Goal: Transaction & Acquisition: Purchase product/service

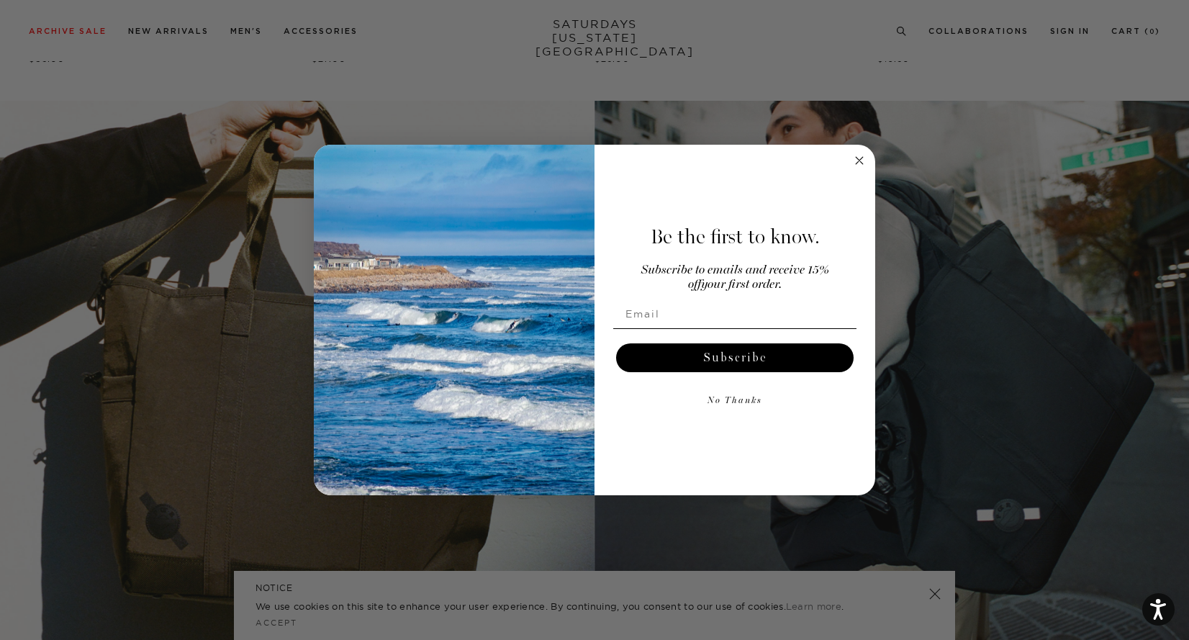
scroll to position [2179, 0]
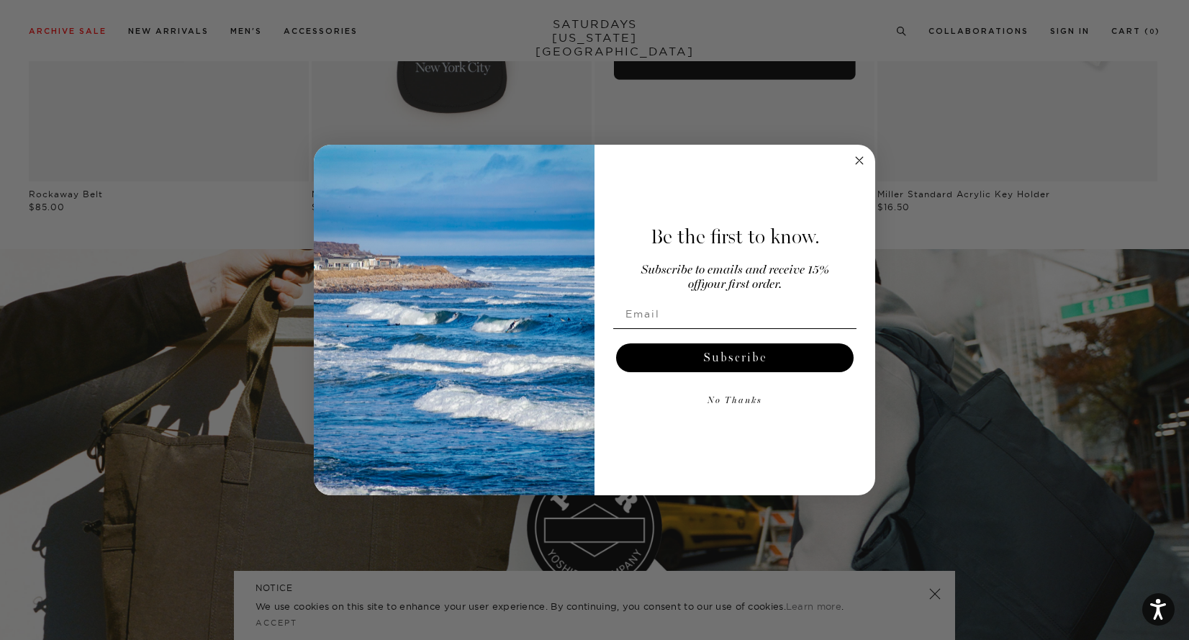
click at [854, 163] on circle "Close dialog" at bounding box center [859, 160] width 17 height 17
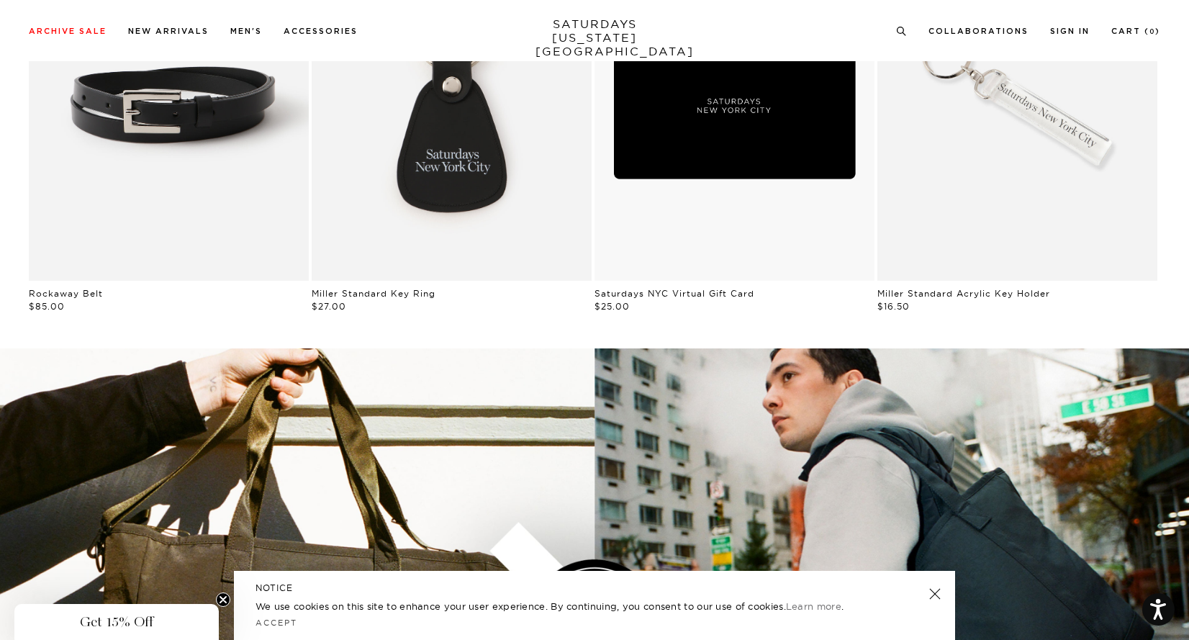
scroll to position [2079, 0]
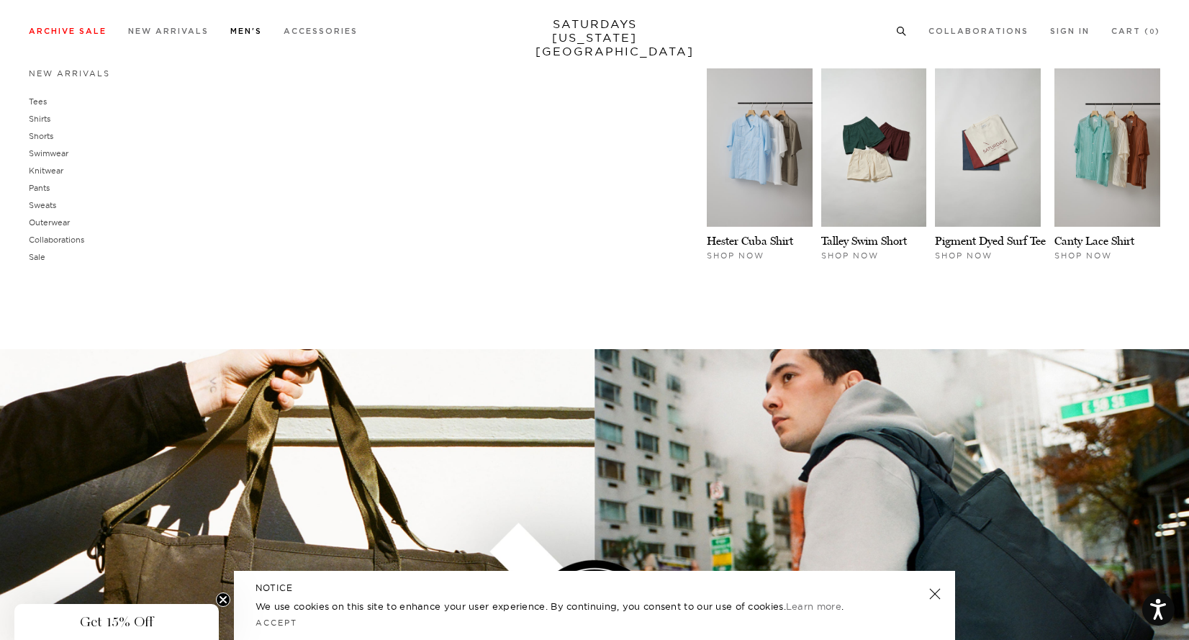
click at [243, 28] on link "Men's" at bounding box center [246, 31] width 32 height 8
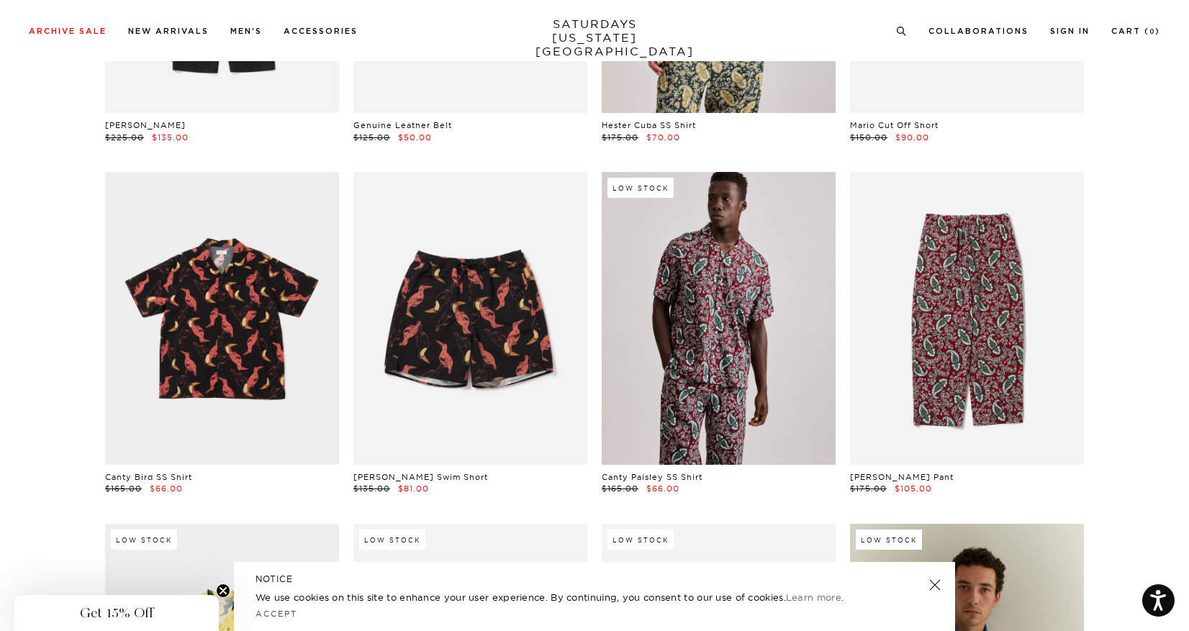
scroll to position [5956, 0]
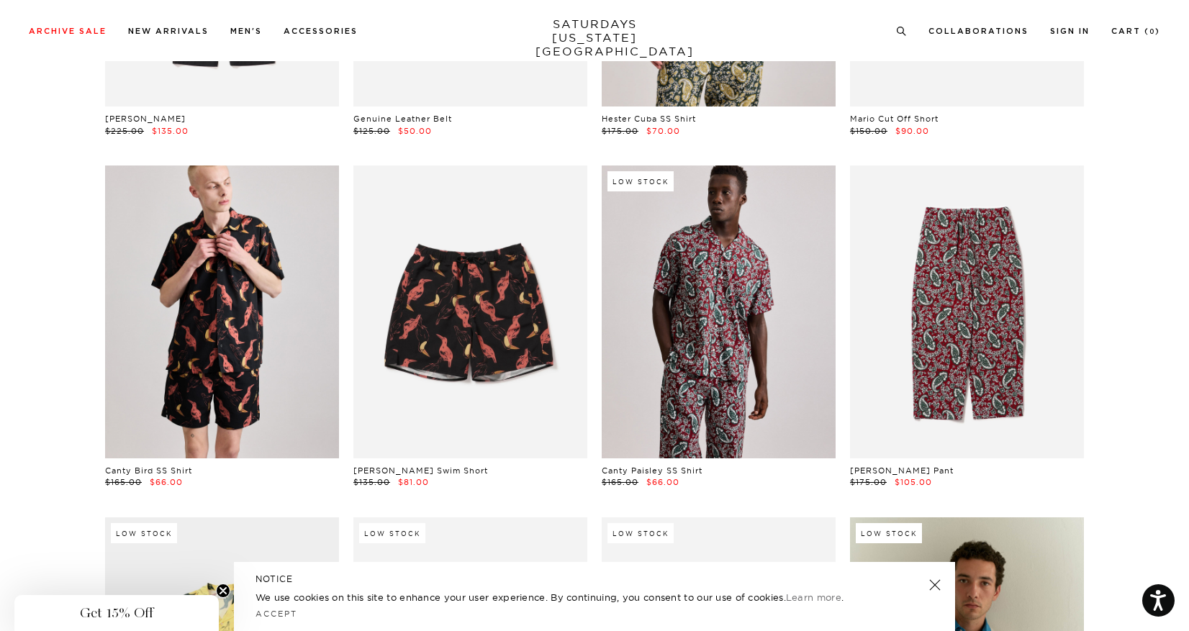
click at [274, 337] on link at bounding box center [222, 312] width 234 height 292
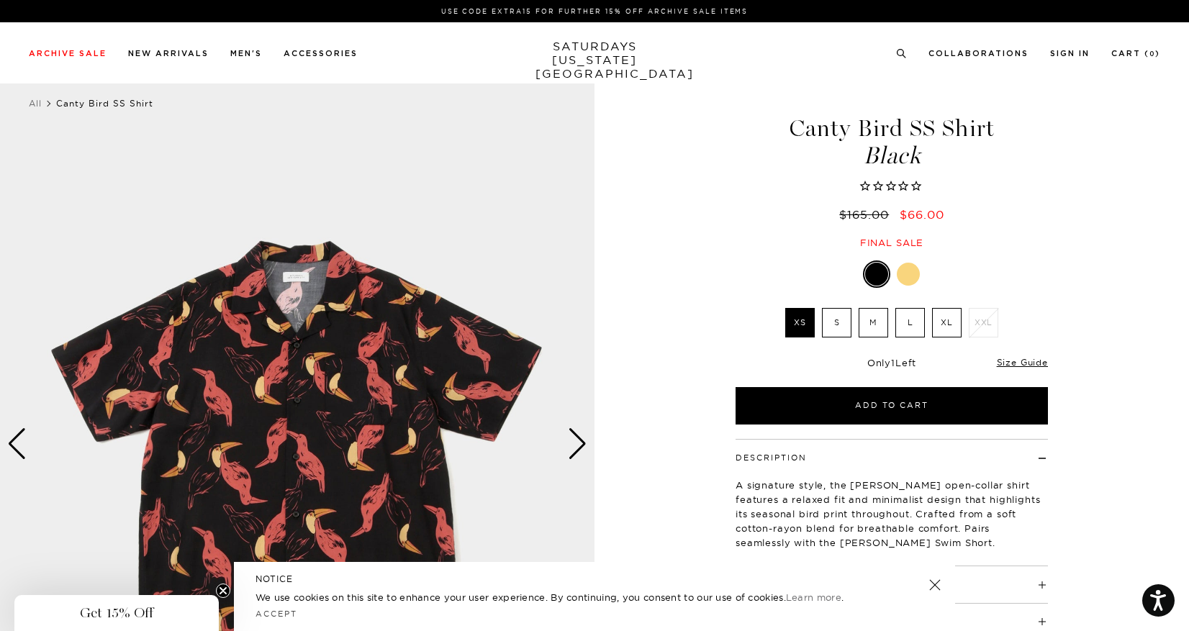
click at [324, 411] on img at bounding box center [297, 444] width 594 height 743
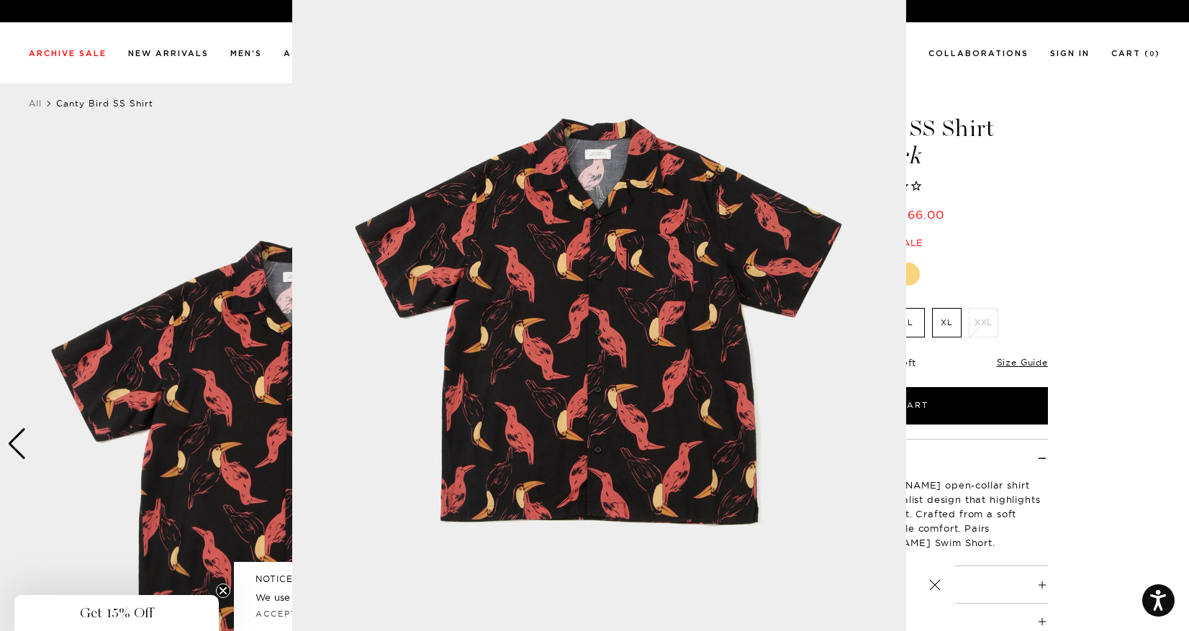
scroll to position [47, 0]
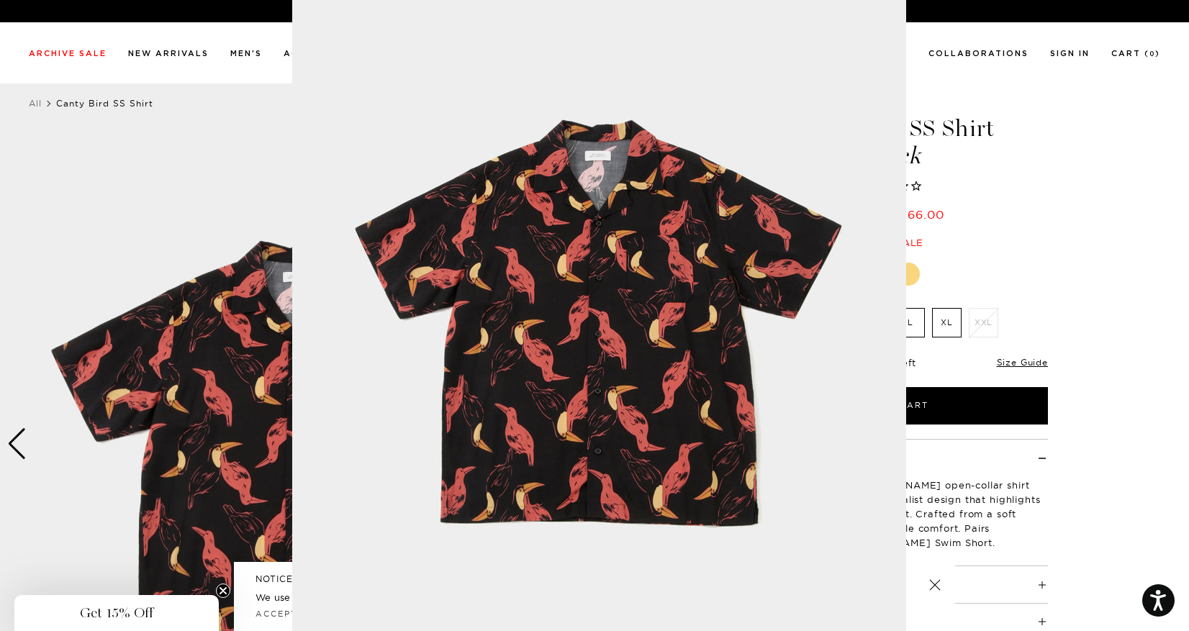
click at [1023, 293] on figure at bounding box center [594, 315] width 1189 height 631
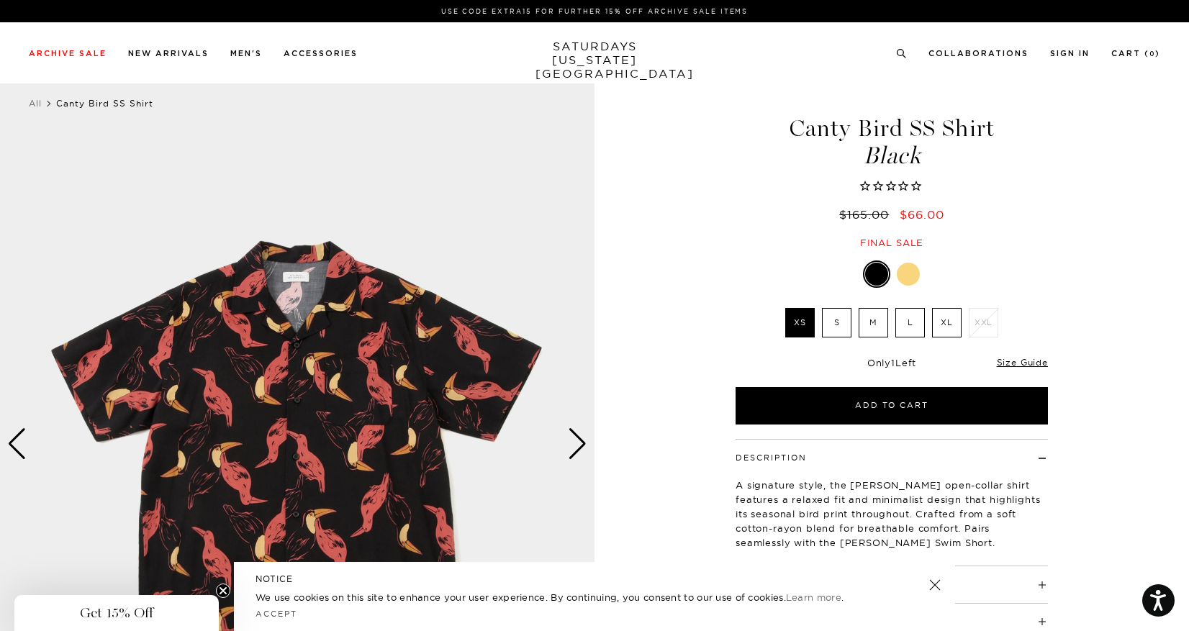
click at [909, 281] on div at bounding box center [908, 274] width 23 height 23
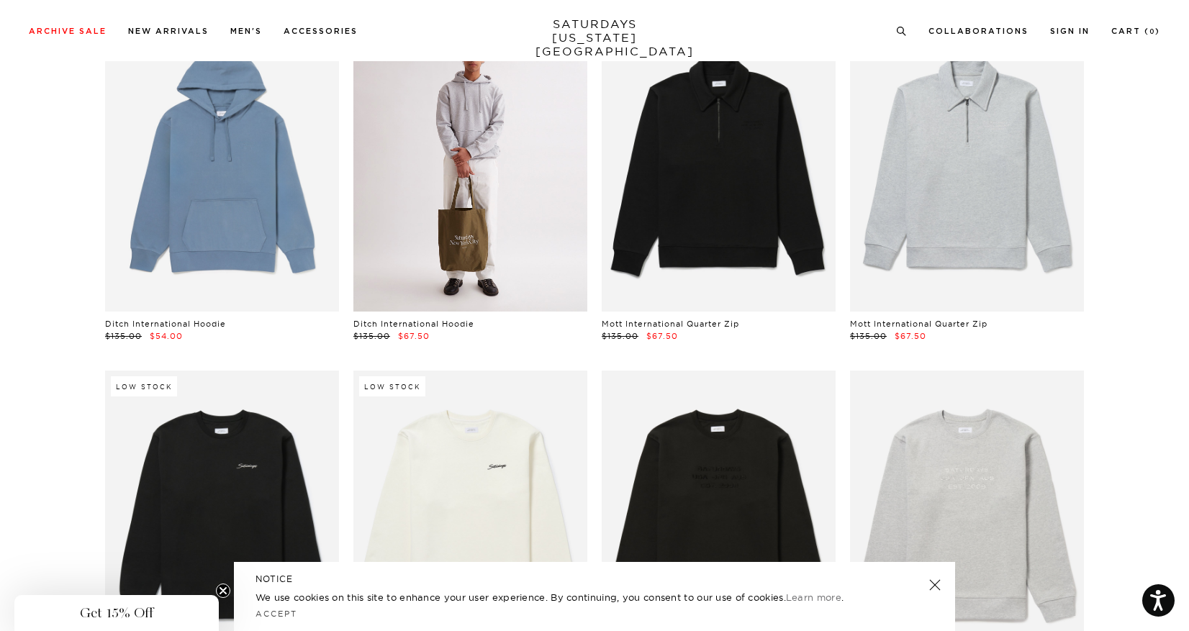
scroll to position [11369, 0]
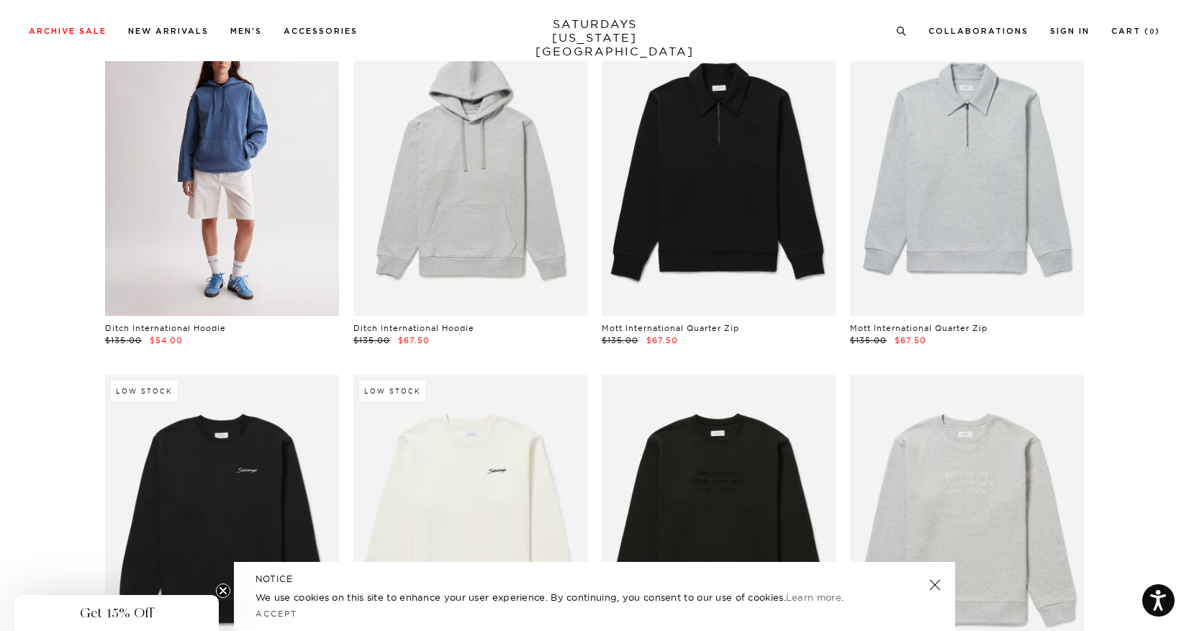
click at [279, 207] on link at bounding box center [222, 170] width 234 height 292
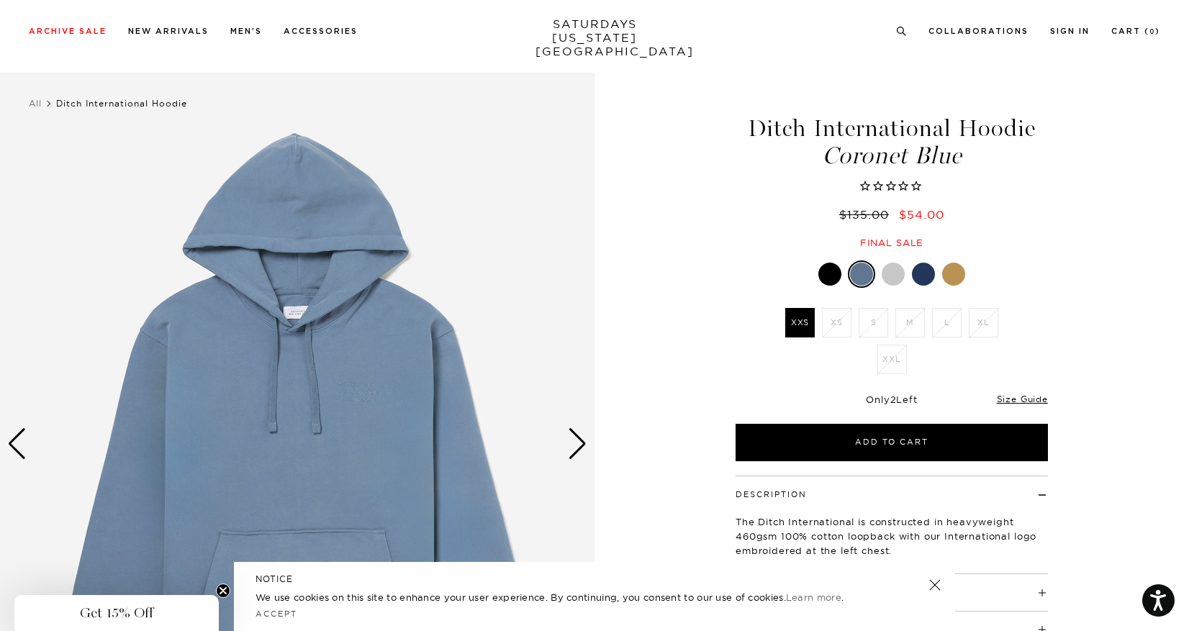
scroll to position [32, 0]
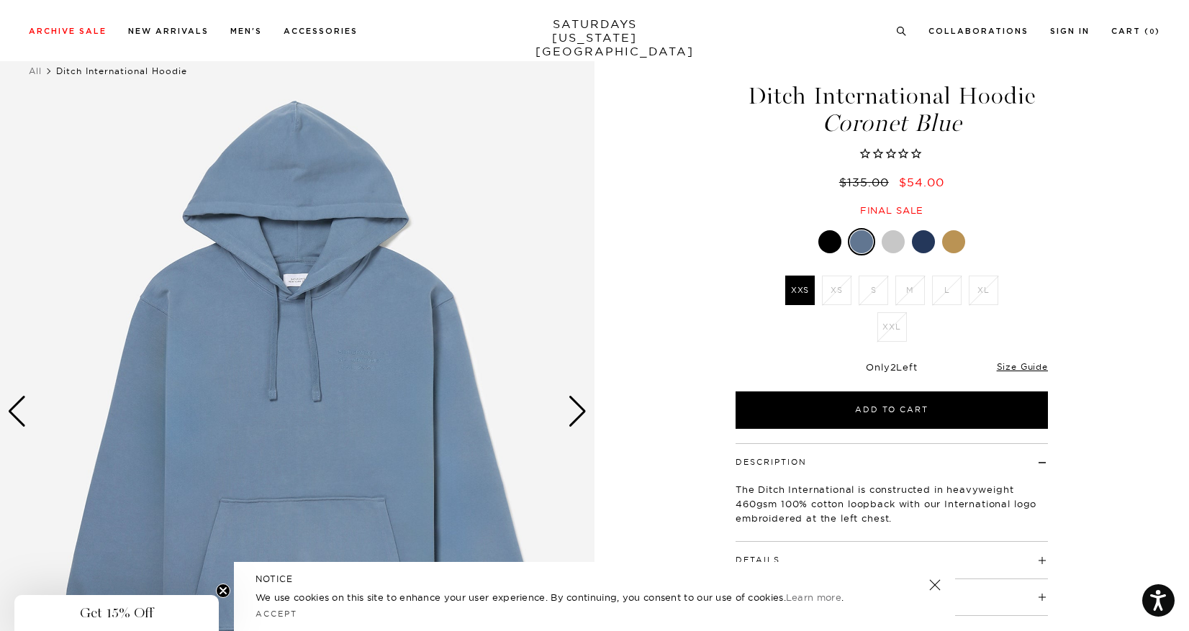
click at [951, 242] on div at bounding box center [953, 241] width 23 height 23
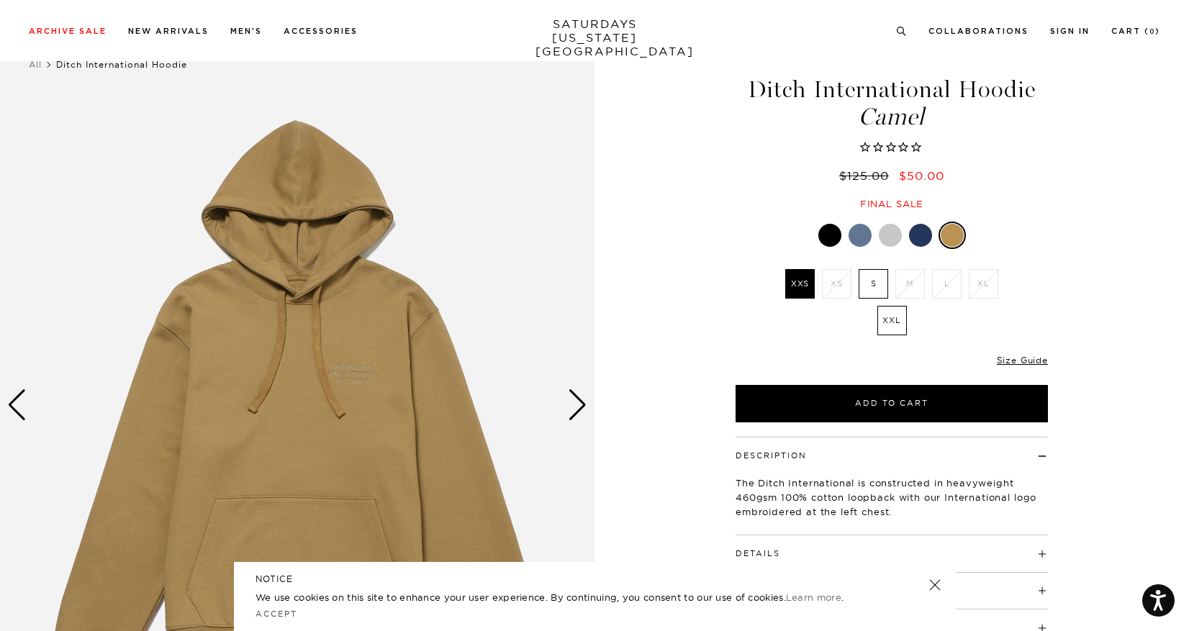
scroll to position [145, 0]
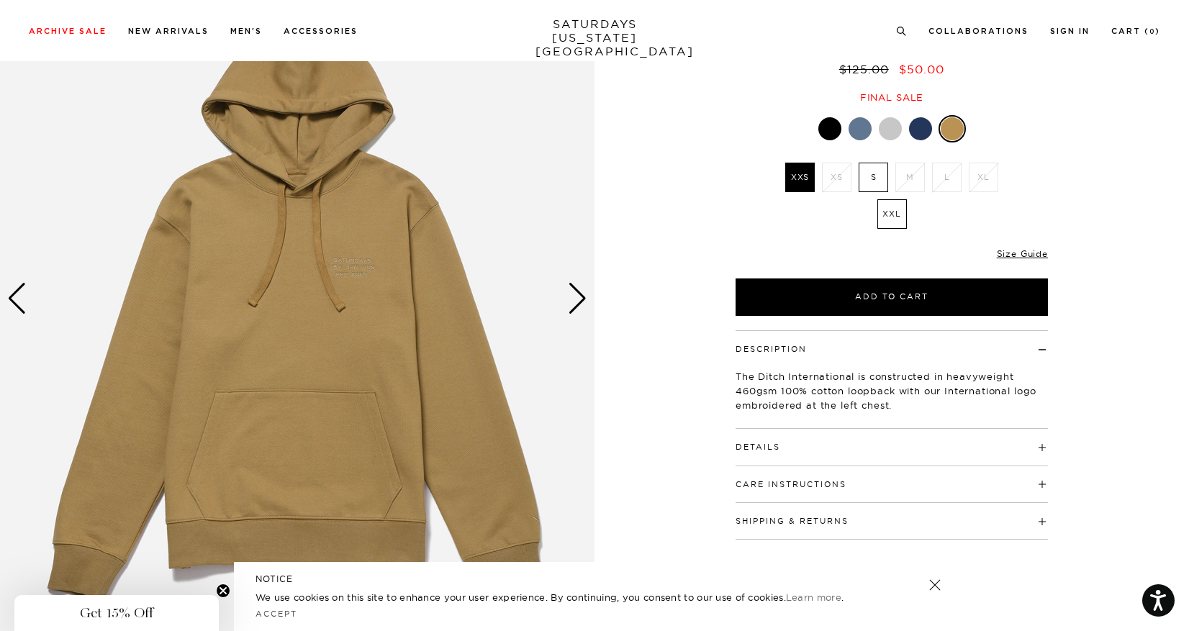
click at [918, 130] on div at bounding box center [920, 128] width 23 height 23
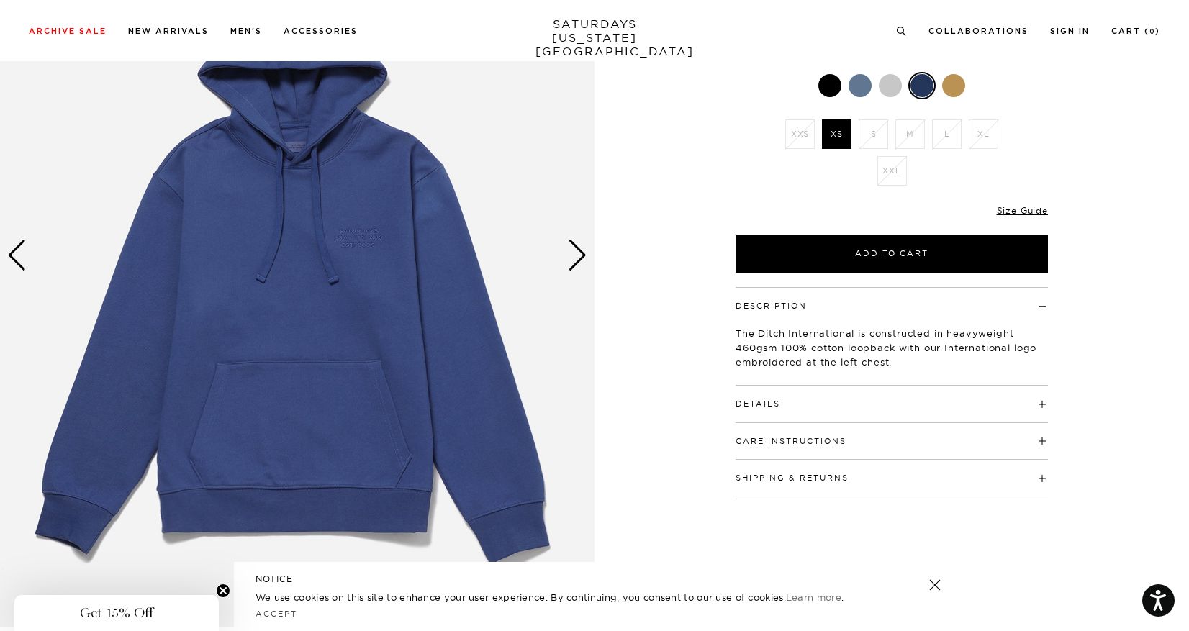
scroll to position [115, 0]
